Goal: Transaction & Acquisition: Purchase product/service

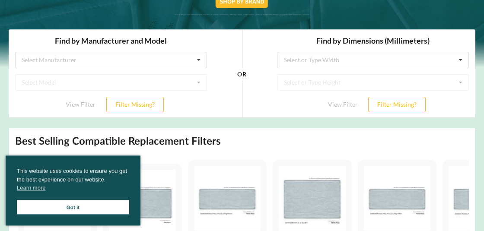
scroll to position [180, 0]
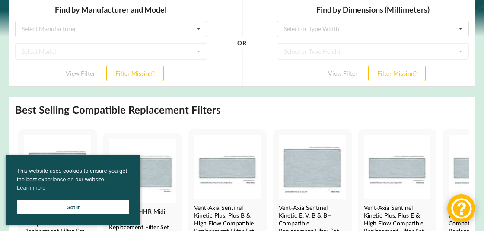
click at [68, 204] on link "Got it" at bounding box center [73, 207] width 112 height 14
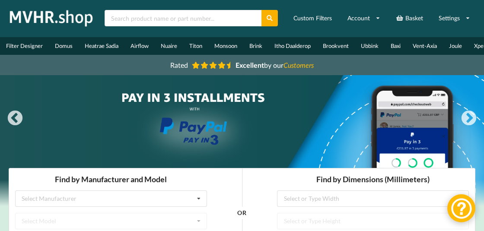
scroll to position [0, 0]
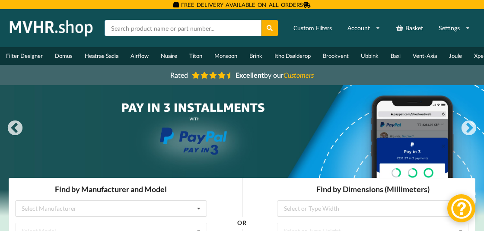
drag, startPoint x: 164, startPoint y: 23, endPoint x: 169, endPoint y: 21, distance: 5.6
click at [165, 22] on input "text" at bounding box center [183, 28] width 157 height 16
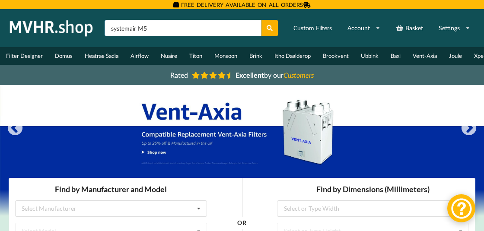
type input "systemair M5"
click at [261, 20] on button at bounding box center [269, 28] width 17 height 16
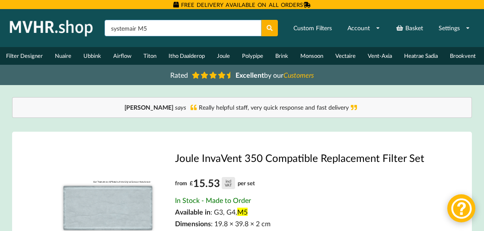
drag, startPoint x: 138, startPoint y: 22, endPoint x: 155, endPoint y: 25, distance: 17.0
click at [154, 24] on input "systemair M5" at bounding box center [183, 28] width 157 height 16
type input "systemair"
click at [261, 20] on button at bounding box center [269, 28] width 17 height 16
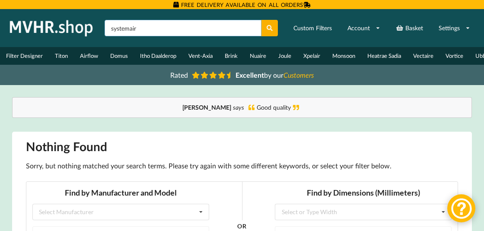
drag, startPoint x: 180, startPoint y: 25, endPoint x: 237, endPoint y: 26, distance: 57.0
click at [105, 35] on input "systemair" at bounding box center [183, 28] width 157 height 16
type input "save vsr"
click at [261, 20] on button at bounding box center [269, 28] width 17 height 16
